Goal: Go to known website: Access a specific website the user already knows

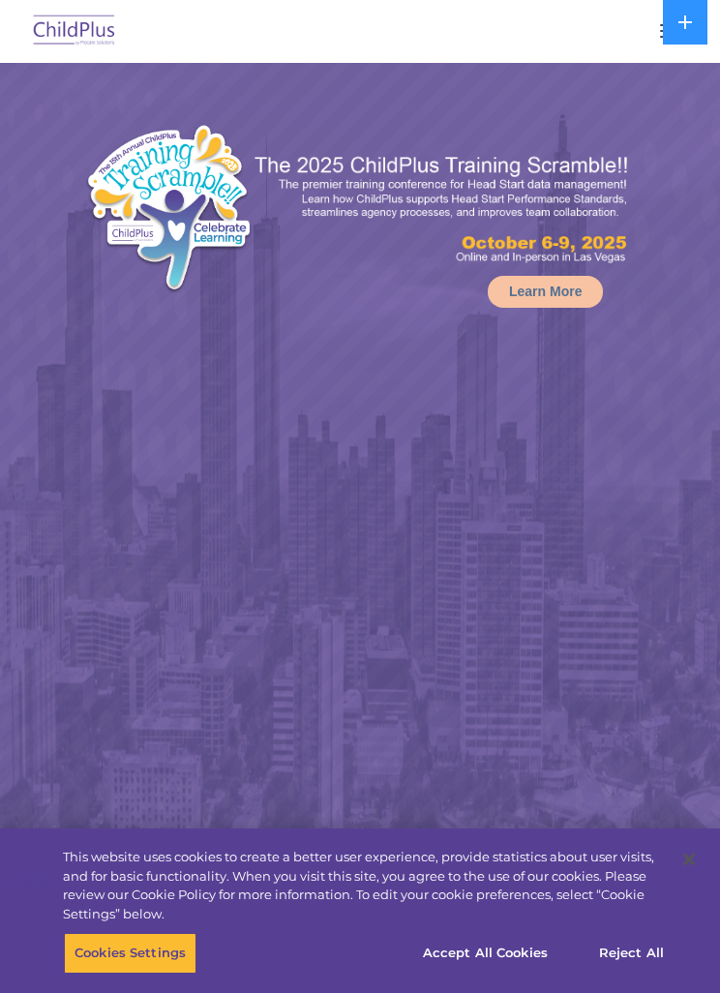
select select "MEDIUM"
